Goal: Find specific page/section: Find specific page/section

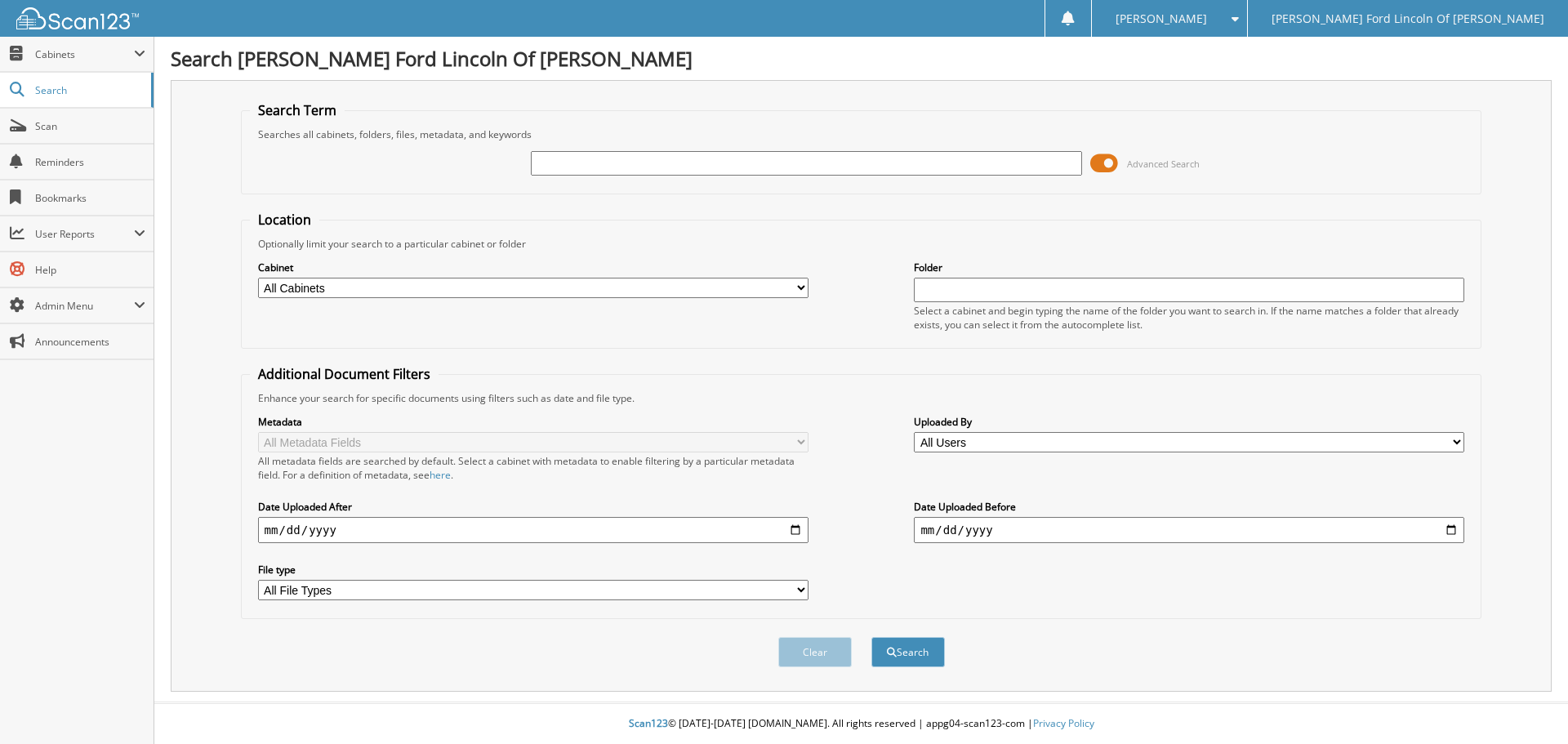
click at [574, 153] on input "text" at bounding box center [805, 163] width 550 height 24
click at [580, 159] on input "text" at bounding box center [805, 163] width 550 height 24
type input "33870"
click at [871, 637] on button "Search" at bounding box center [908, 652] width 74 height 30
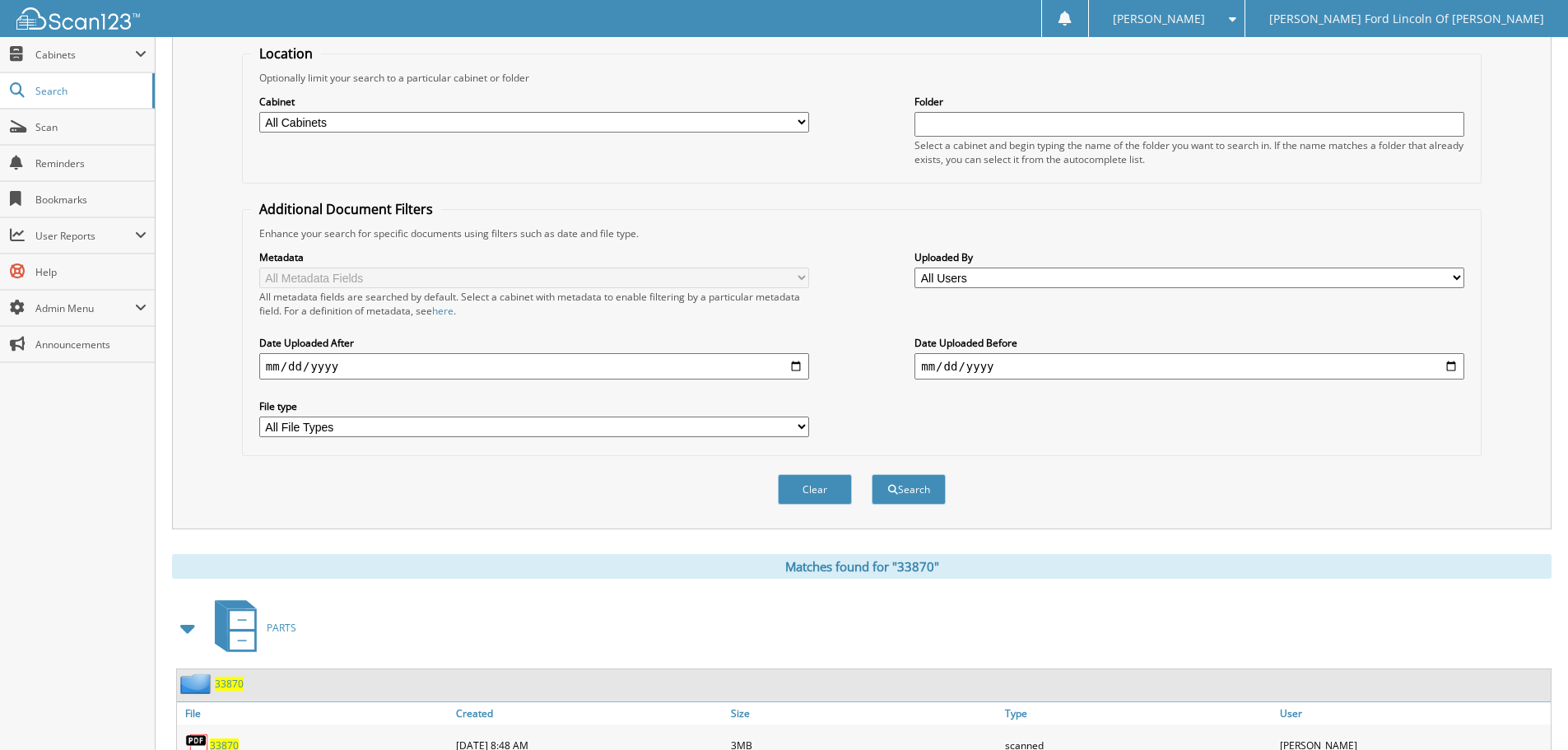
scroll to position [411, 0]
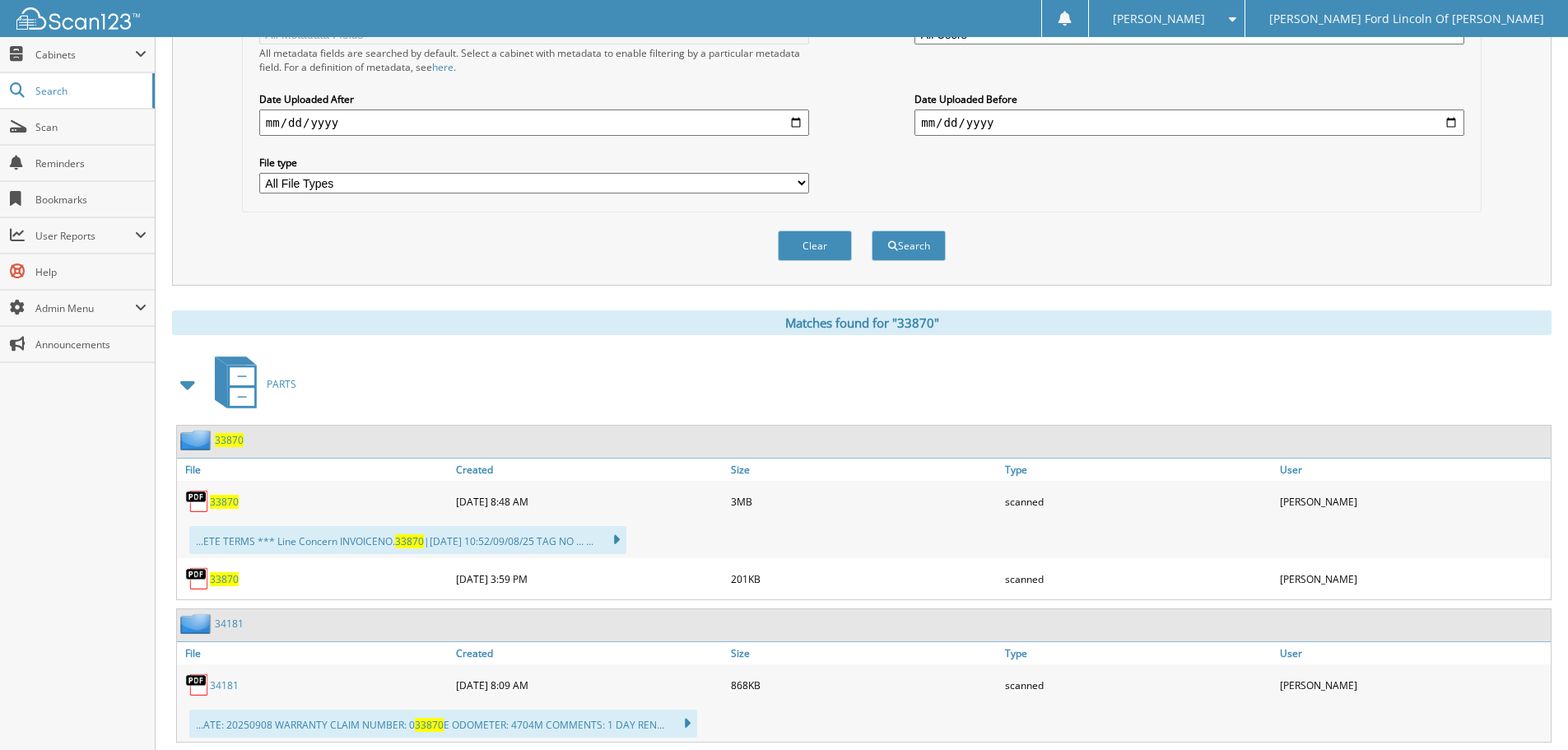
click at [228, 497] on span "33870" at bounding box center [224, 501] width 29 height 14
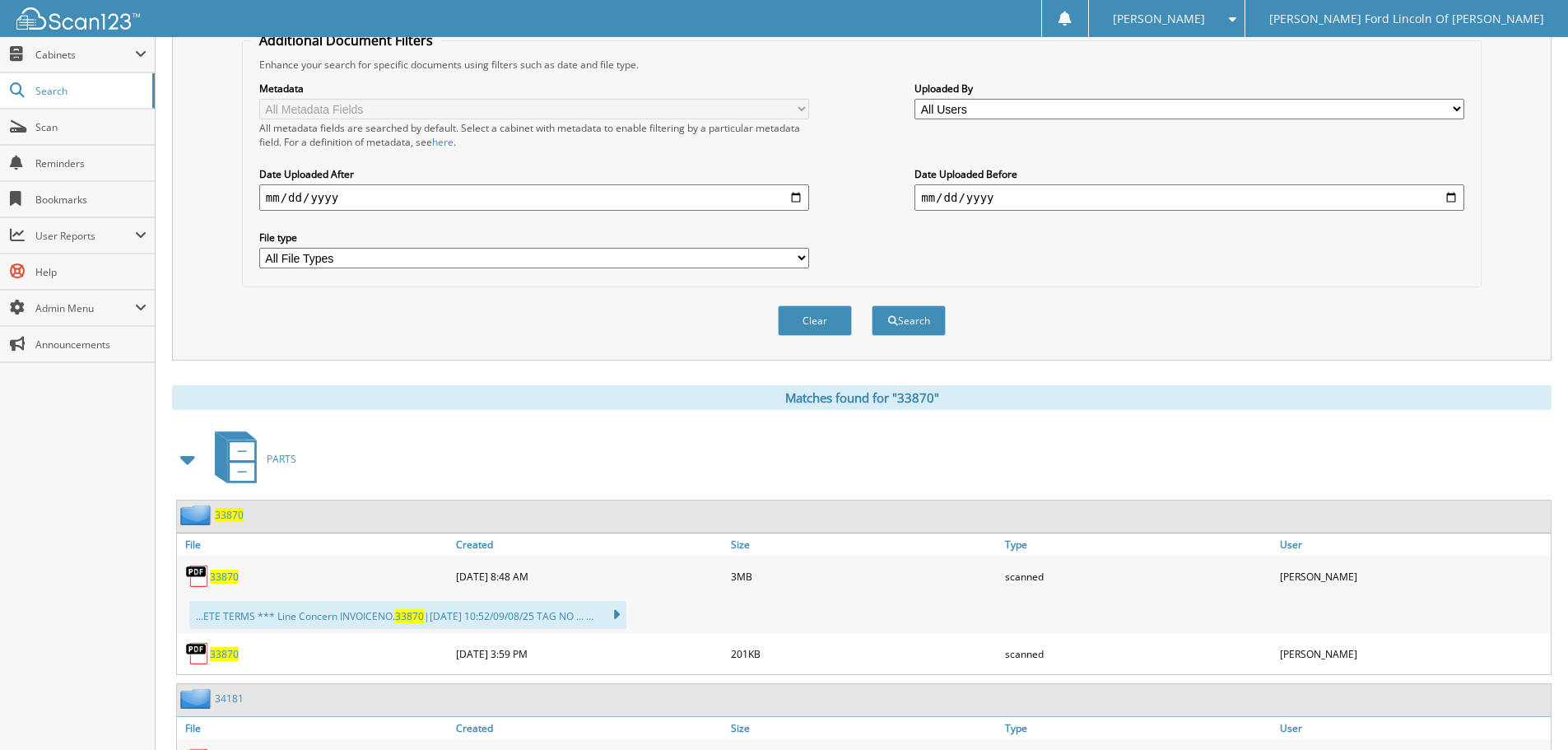
scroll to position [494, 0]
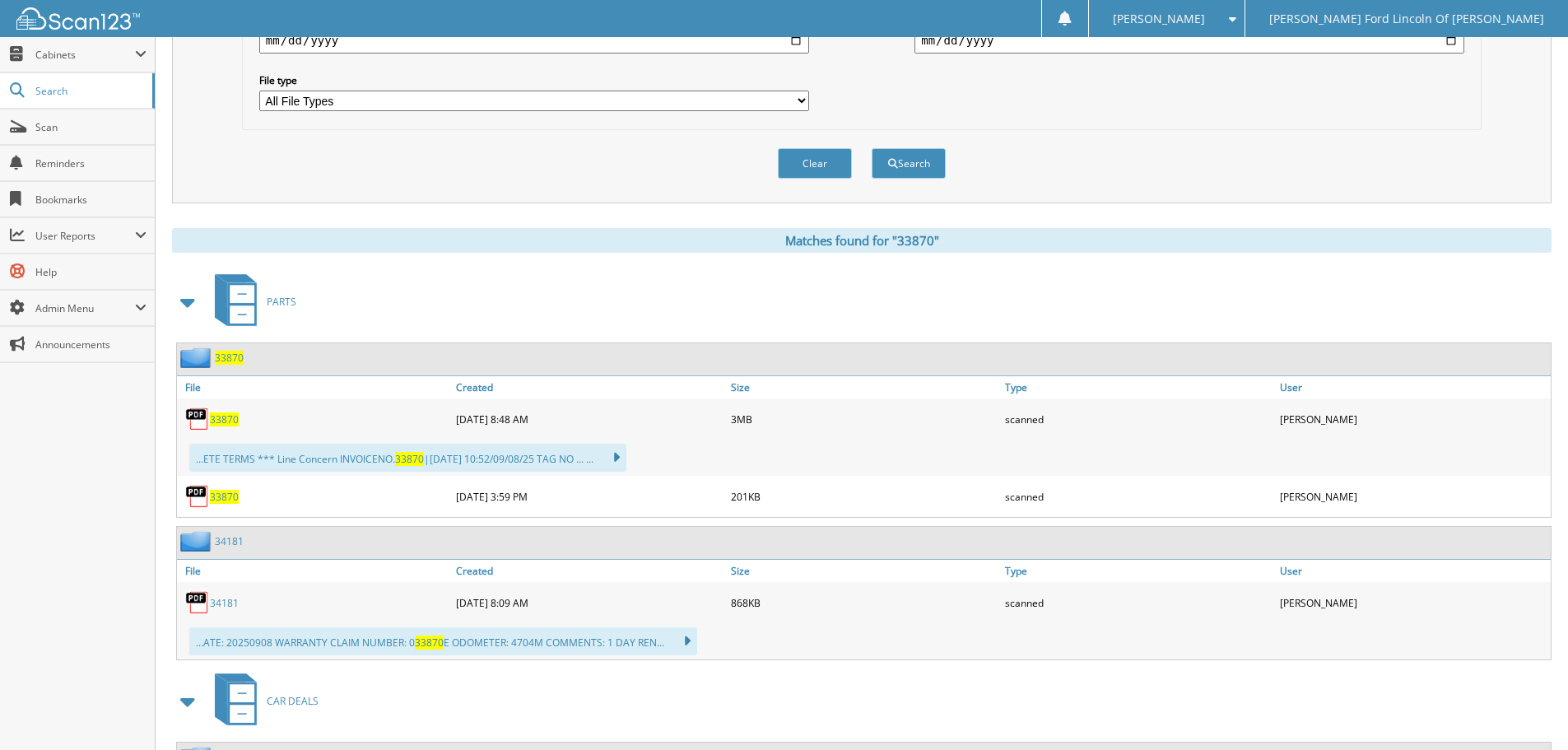
click at [214, 418] on span "33870" at bounding box center [224, 419] width 29 height 14
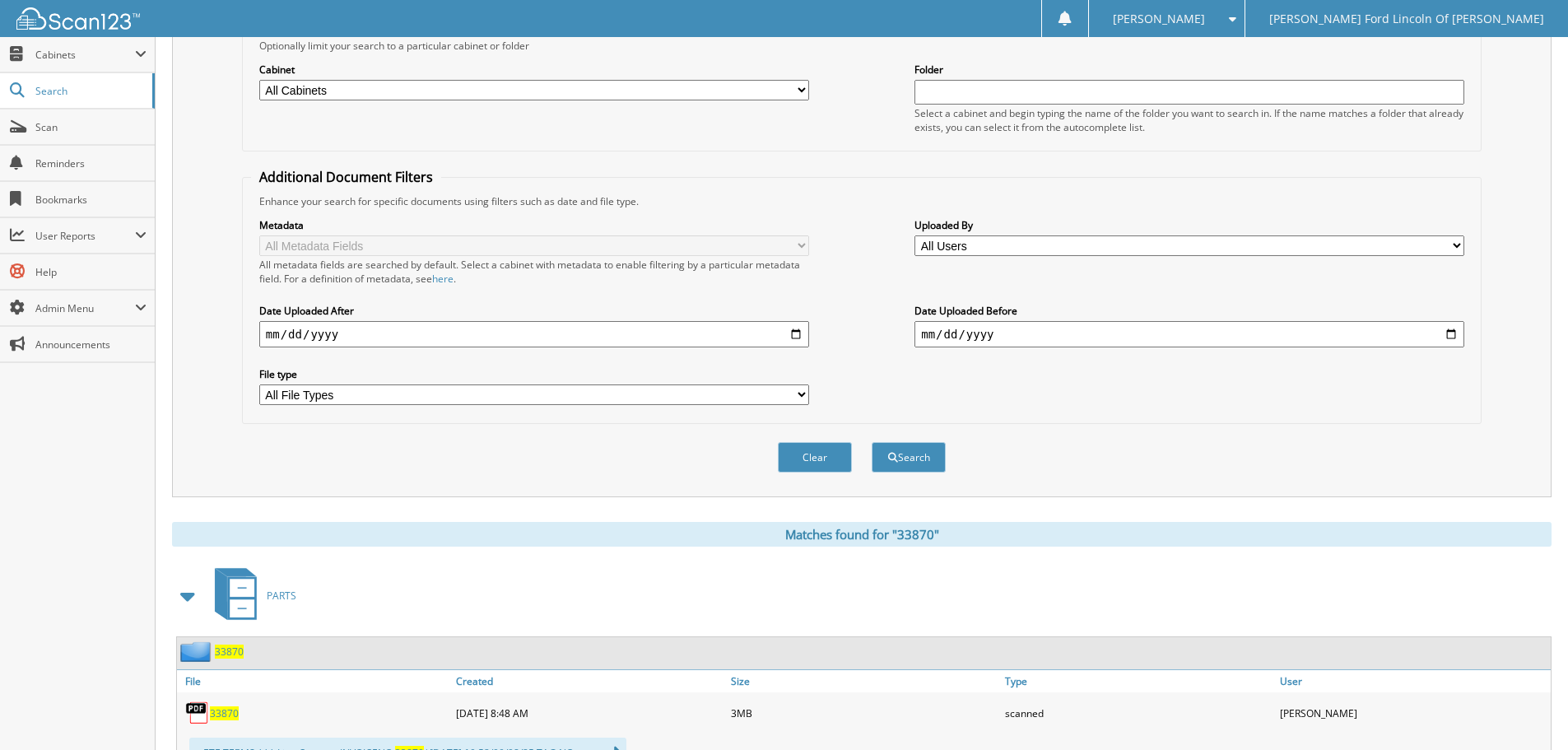
scroll to position [0, 0]
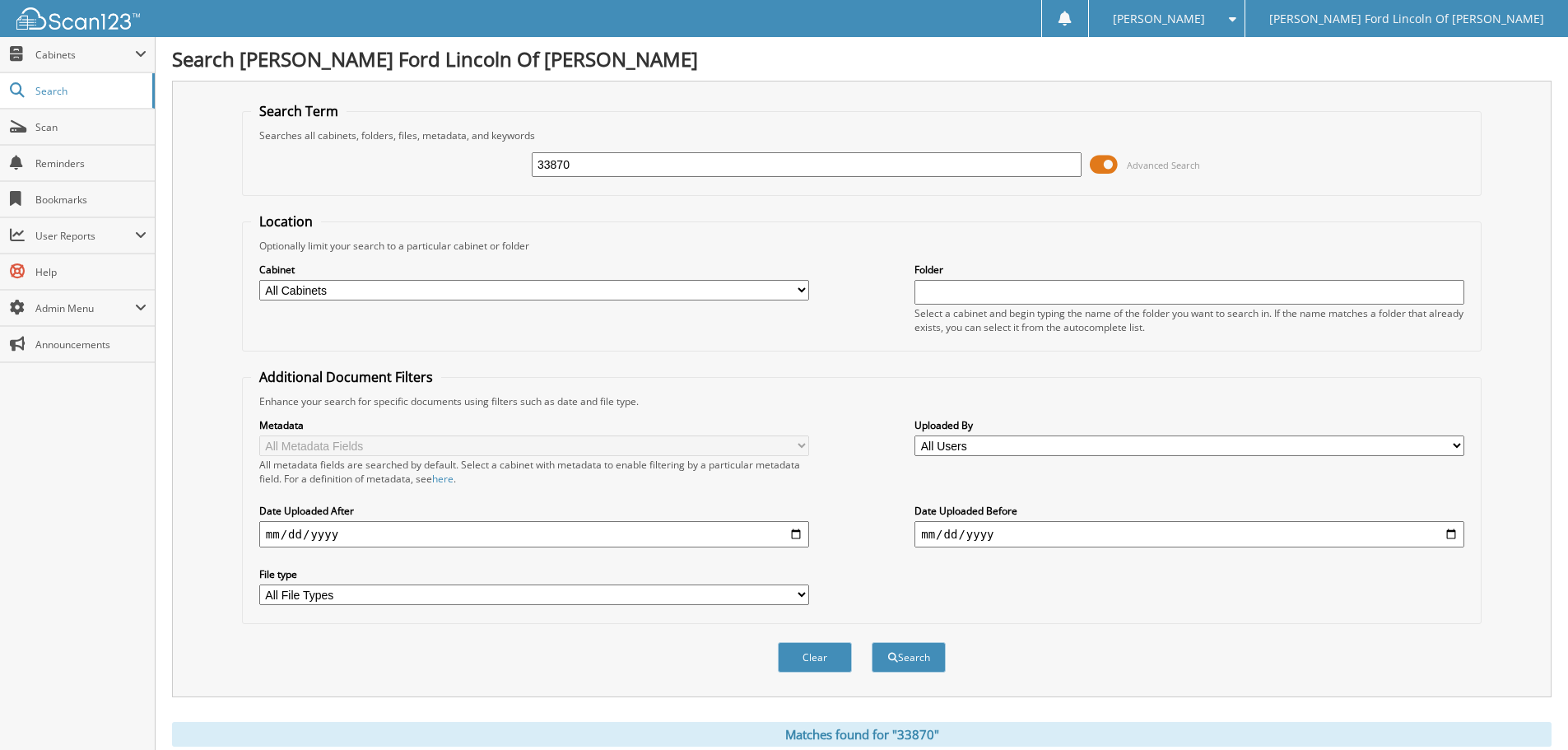
click at [1236, 12] on div "[PERSON_NAME]" at bounding box center [1167, 19] width 139 height 37
click at [1245, 80] on link "Logout" at bounding box center [1167, 80] width 156 height 29
